Goal: Information Seeking & Learning: Learn about a topic

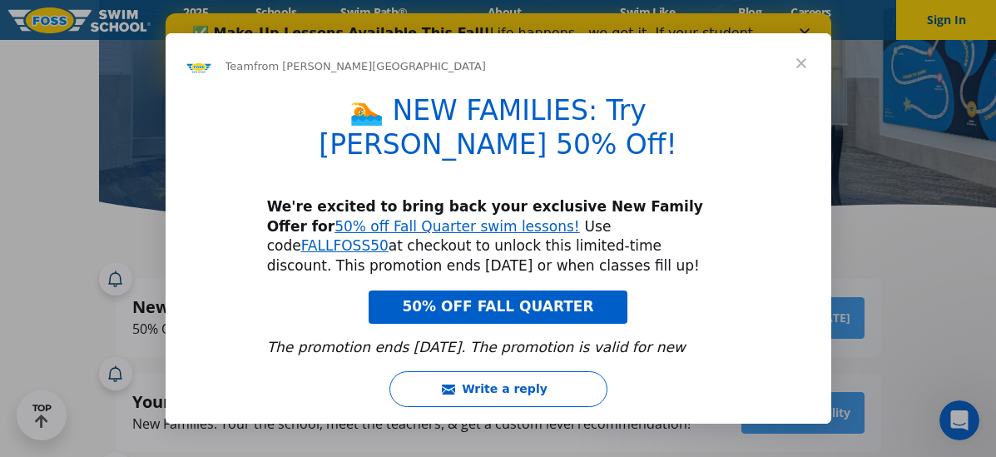
click at [551, 298] on span "50% OFF FALL QUARTER" at bounding box center [497, 306] width 191 height 17
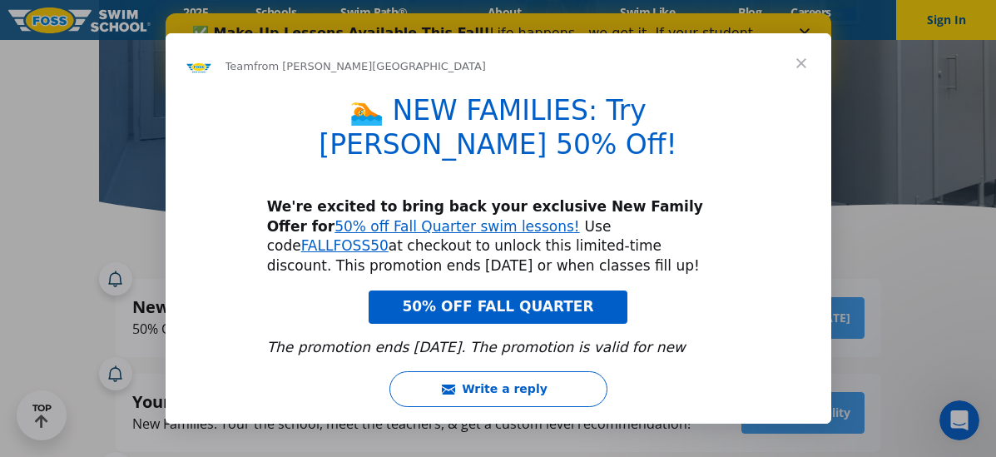
click at [803, 63] on span "Close" at bounding box center [801, 63] width 60 height 60
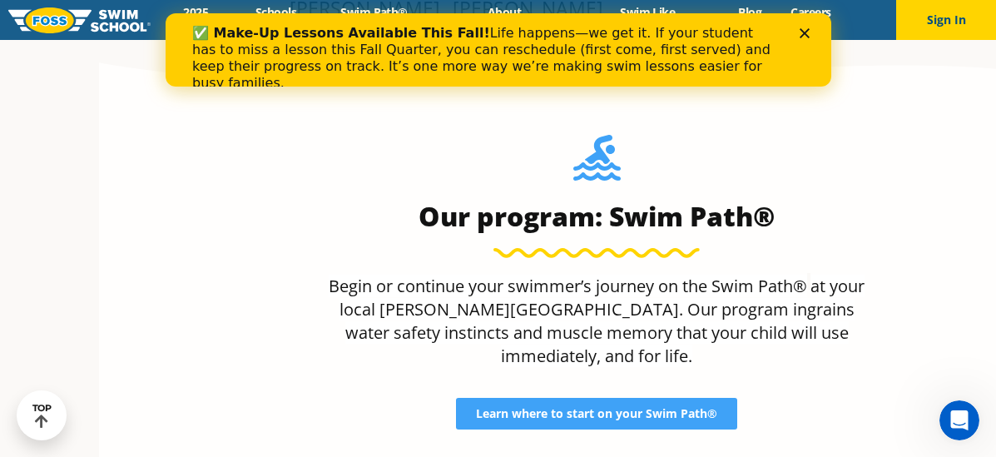
scroll to position [1617, 0]
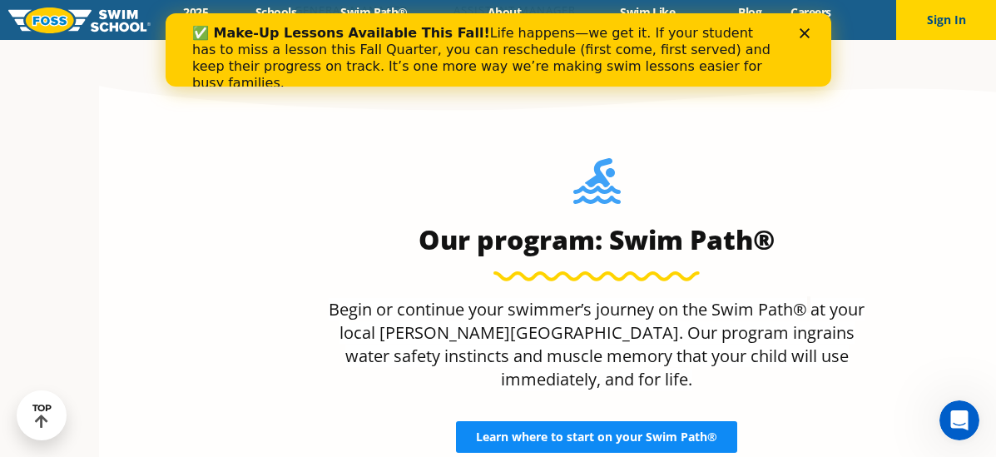
click at [475, 421] on link "Learn where to start on your Swim Path®" at bounding box center [596, 437] width 281 height 32
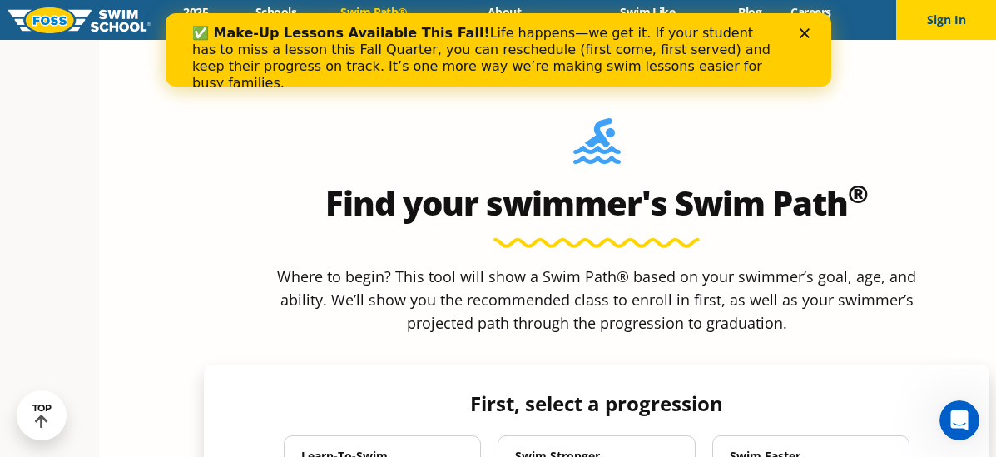
scroll to position [1331, 0]
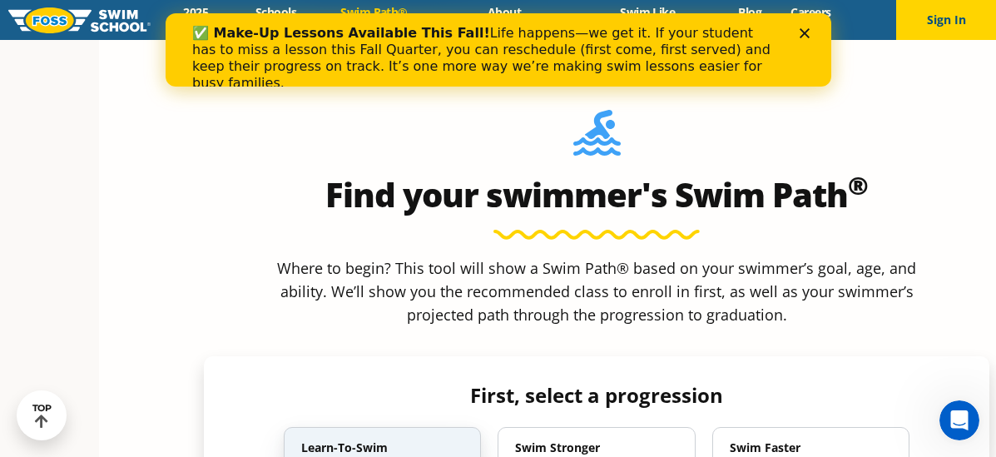
click at [307, 427] on div "Learn-To-Swim Swimming Basics 6 Months to Adult" at bounding box center [382, 464] width 197 height 75
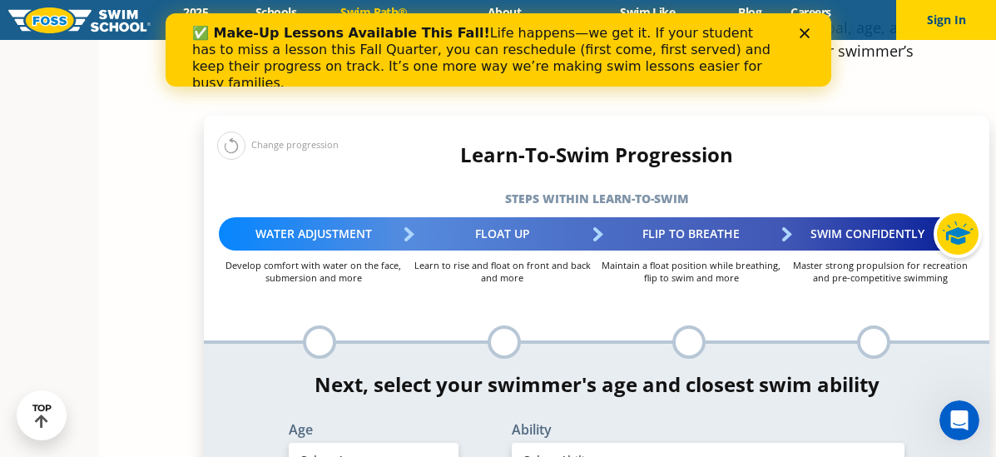
scroll to position [1580, 0]
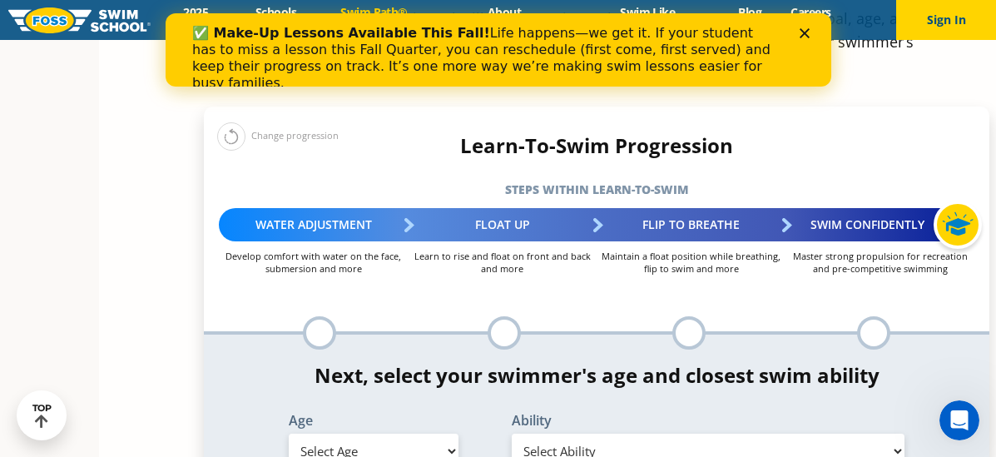
click at [339, 433] on select "Select Age 6 months - 1 year 1 year 2 years 3 years 4 years 5 years 6 years 7 y…" at bounding box center [374, 450] width 170 height 35
select select "10-years-"
click at [289, 433] on select "Select Age 6 months - 1 year 1 year 2 years 3 years 4 years 5 years 6 years 7 y…" at bounding box center [374, 450] width 170 height 35
click at [624, 433] on select "Select Ability First in-water experience When in the water, reliant on a life j…" at bounding box center [708, 450] width 393 height 35
